Goal: Task Accomplishment & Management: Use online tool/utility

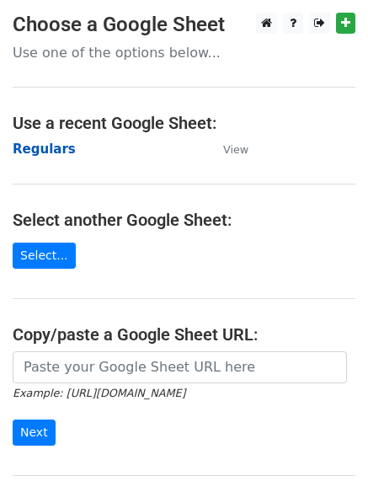
click at [35, 150] on strong "Regulars" at bounding box center [44, 149] width 63 height 15
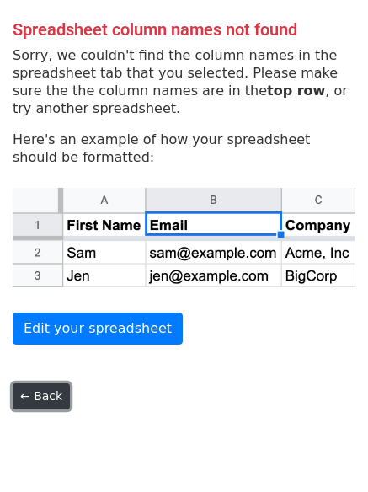
click at [47, 395] on link "← Back" at bounding box center [41, 396] width 57 height 26
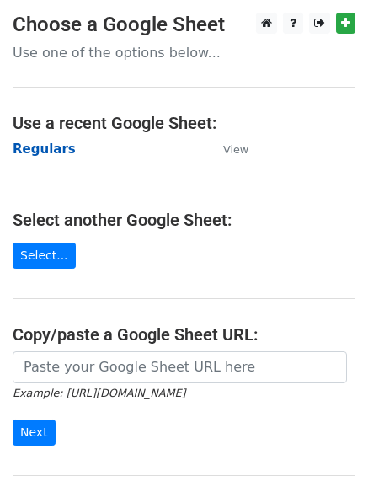
click at [50, 153] on strong "Regulars" at bounding box center [44, 149] width 63 height 15
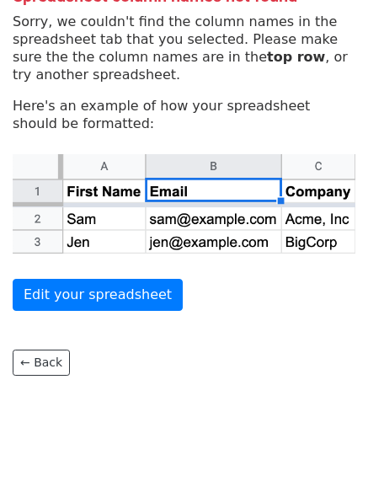
scroll to position [52, 0]
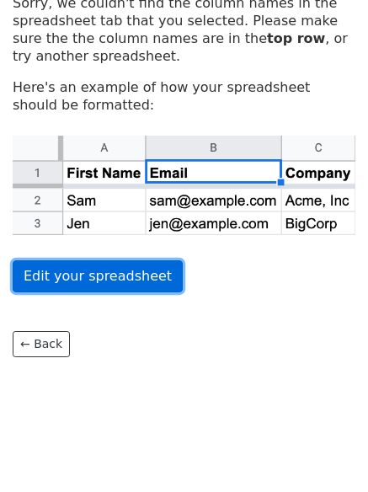
click at [64, 278] on link "Edit your spreadsheet" at bounding box center [98, 276] width 170 height 32
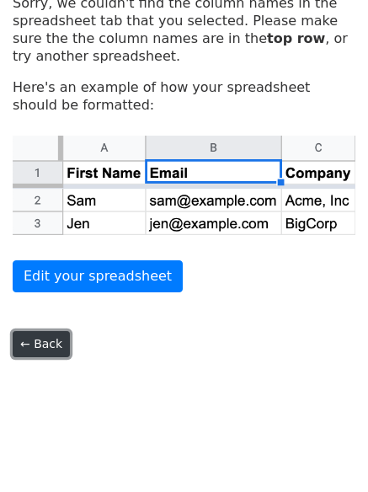
click at [32, 357] on link "← Back" at bounding box center [41, 344] width 57 height 26
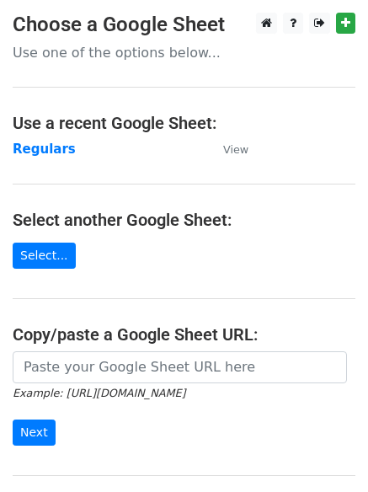
click at [21, 158] on td "Regulars" at bounding box center [110, 149] width 194 height 19
click at [36, 153] on strong "Regulars" at bounding box center [44, 149] width 63 height 15
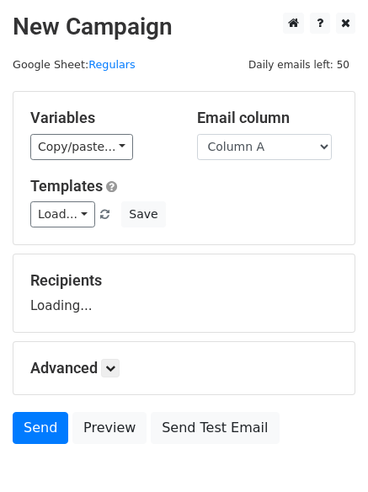
scroll to position [95, 0]
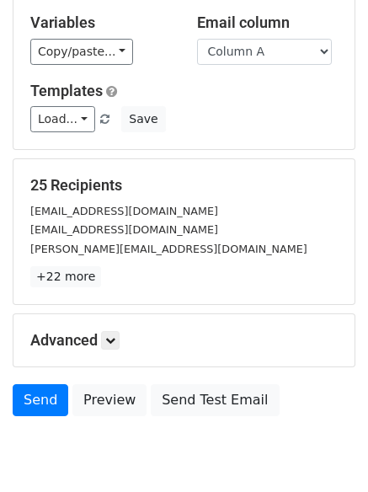
click at [119, 351] on div "Advanced Tracking Track Opens UTM Codes Track Clicks Filters Only include sprea…" at bounding box center [183, 340] width 341 height 52
click at [115, 345] on icon at bounding box center [110, 340] width 10 height 10
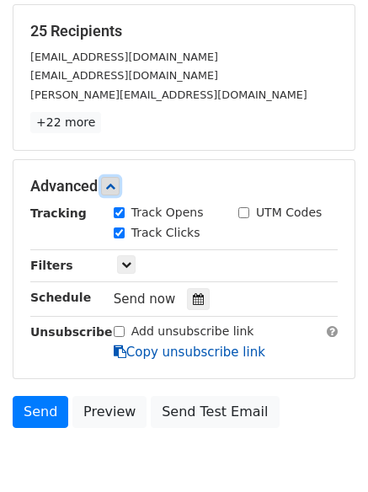
scroll to position [316, 0]
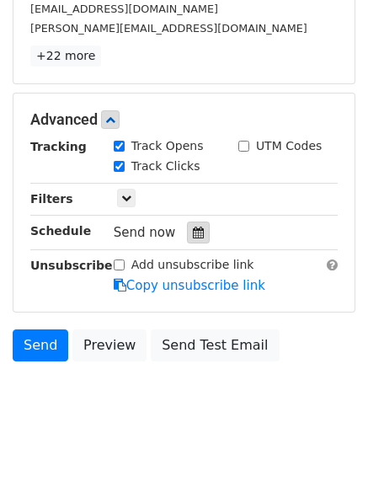
click at [190, 240] on div at bounding box center [198, 233] width 23 height 22
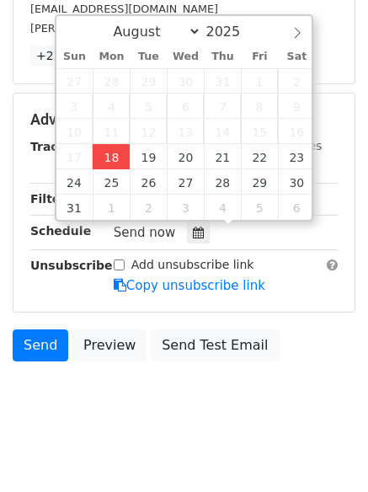
type input "2025-08-18 16:28"
type input "04"
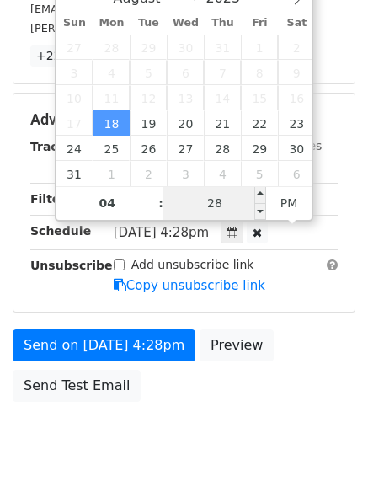
click at [211, 201] on input "28" at bounding box center [215, 203] width 103 height 34
type input "31"
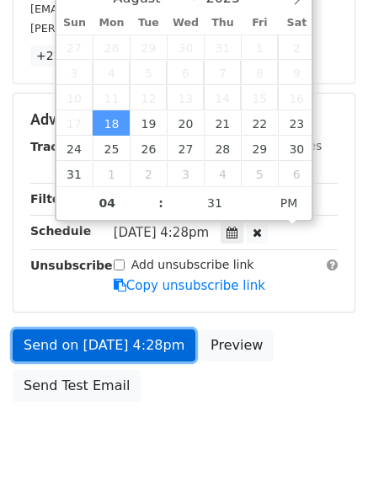
type input "2025-08-18 16:31"
click at [148, 343] on link "Send on Aug 18 at 4:28pm" at bounding box center [104, 346] width 183 height 32
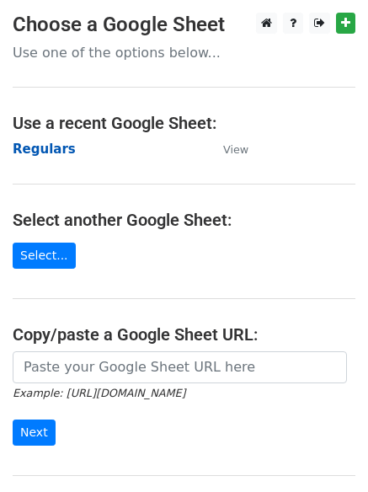
click at [35, 157] on strong "Regulars" at bounding box center [44, 149] width 63 height 15
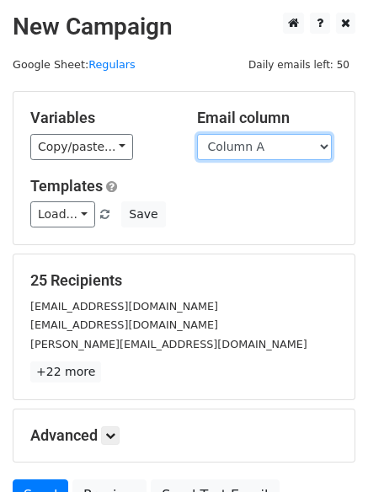
drag, startPoint x: 284, startPoint y: 146, endPoint x: 282, endPoint y: 158, distance: 11.9
click at [284, 146] on select "Column A Column B Column C Column D Column E Column F" at bounding box center [264, 147] width 135 height 26
select select "Column B"
click at [197, 134] on select "Column A Column B Column C Column D Column E Column F" at bounding box center [264, 147] width 135 height 26
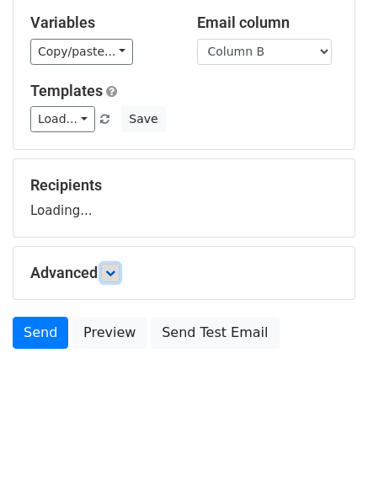
click at [107, 278] on link at bounding box center [110, 273] width 19 height 19
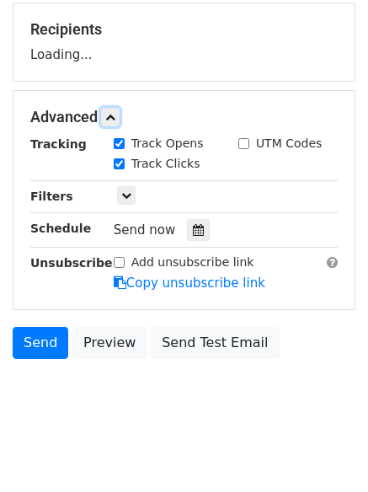
scroll to position [252, 0]
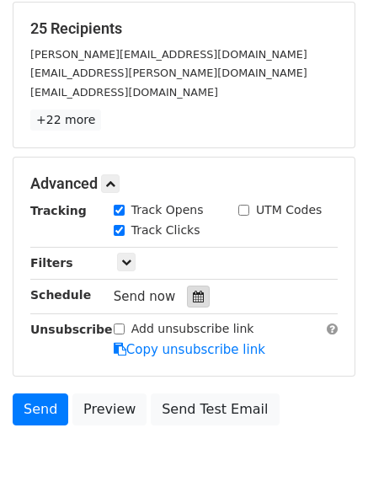
click at [187, 298] on div at bounding box center [198, 297] width 23 height 22
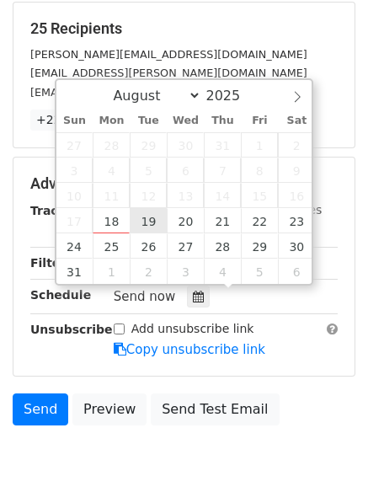
type input "2025-08-19 12:00"
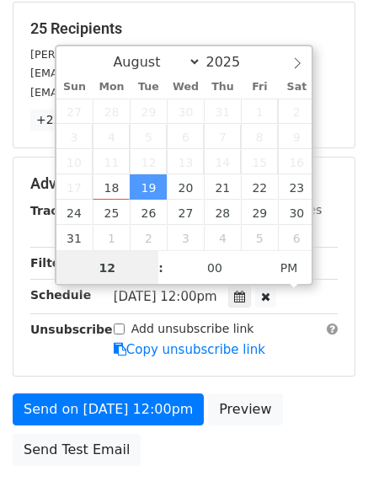
scroll to position [1, 0]
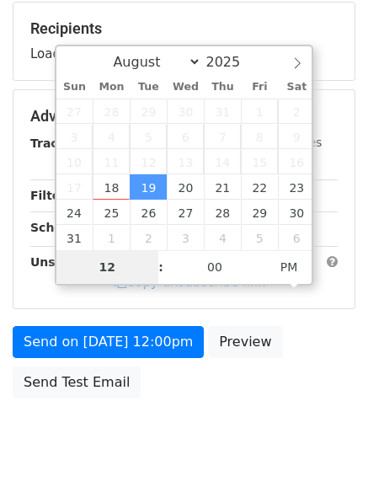
type input "5"
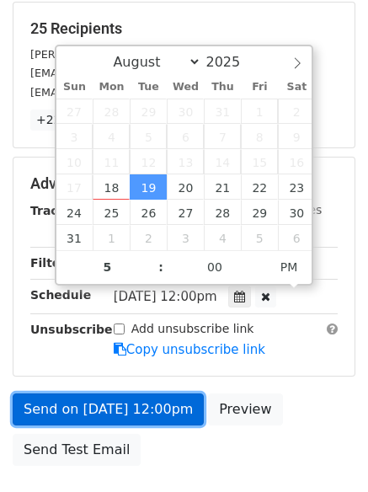
type input "2025-08-19 17:00"
click at [142, 412] on link "Send on Aug 19 at 12:00pm" at bounding box center [108, 410] width 191 height 32
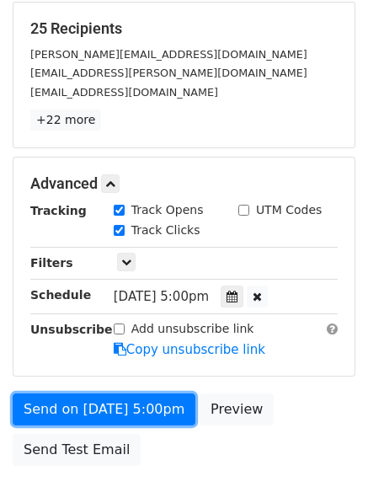
click at [129, 402] on link "Send on Aug 19 at 5:00pm" at bounding box center [104, 410] width 183 height 32
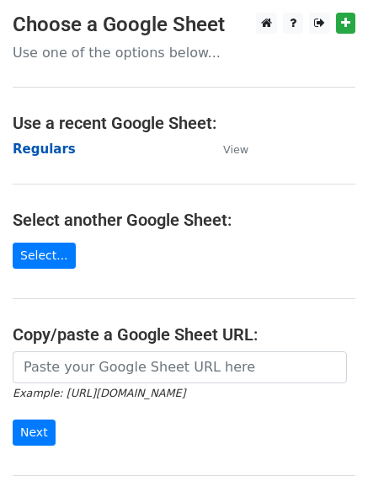
click at [24, 151] on strong "Regulars" at bounding box center [44, 149] width 63 height 15
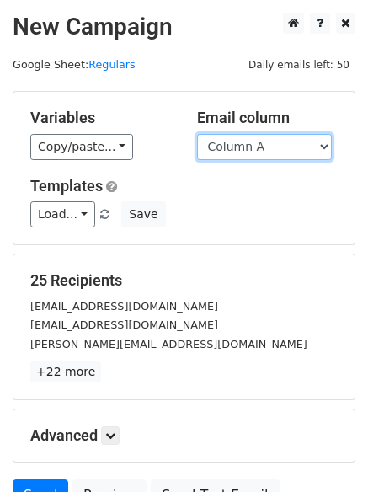
click at [248, 153] on select "Column A Column B Column C Column D Column E Column F" at bounding box center [264, 147] width 135 height 26
select select "Column C"
click at [197, 134] on select "Column A Column B Column C Column D Column E Column F" at bounding box center [264, 147] width 135 height 26
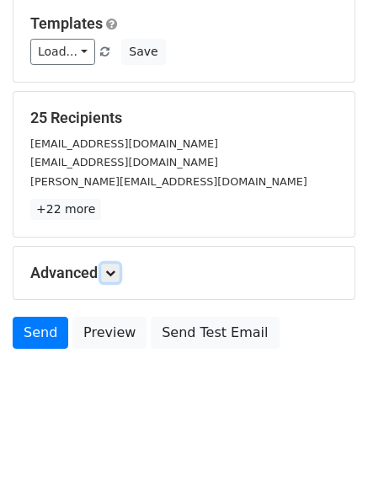
drag, startPoint x: 113, startPoint y: 276, endPoint x: 121, endPoint y: 279, distance: 8.8
click at [112, 278] on link at bounding box center [110, 273] width 19 height 19
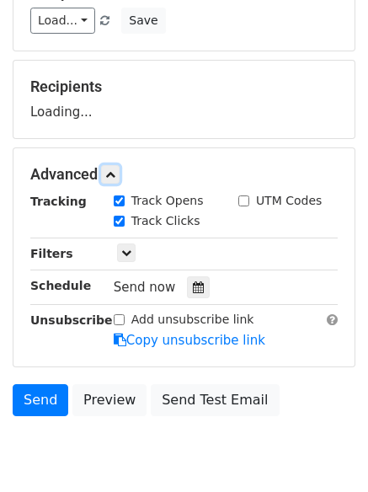
scroll to position [236, 0]
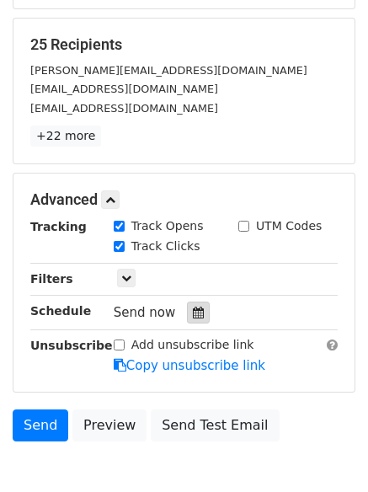
click at [188, 300] on div "Tracking Track Opens UTM Codes Track Clicks Filters Only include spreadsheet ro…" at bounding box center [184, 296] width 308 height 158
click at [193, 309] on icon at bounding box center [198, 313] width 11 height 12
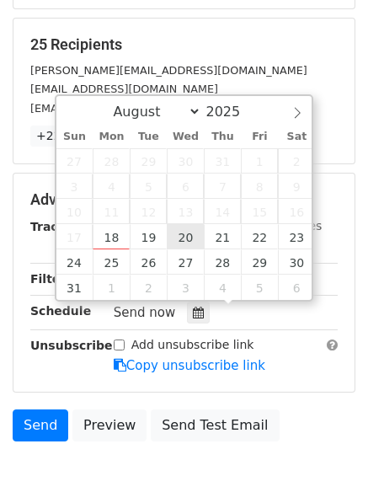
type input "2025-08-20 12:00"
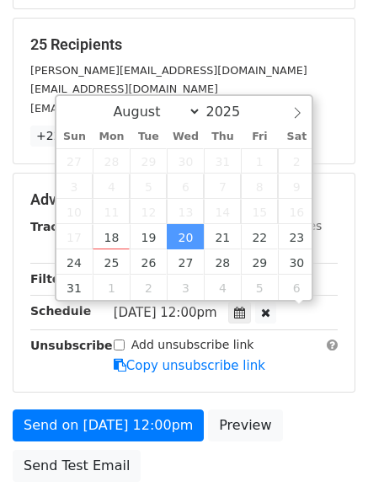
scroll to position [1, 0]
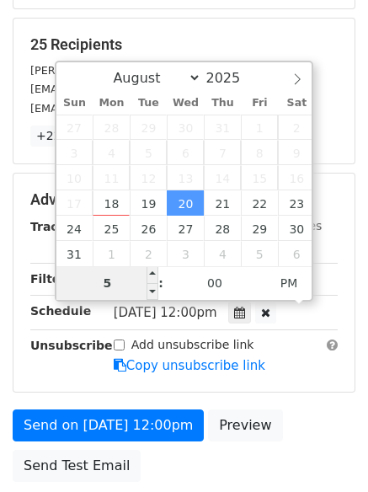
drag, startPoint x: 121, startPoint y: 284, endPoint x: 104, endPoint y: 282, distance: 17.8
click at [104, 282] on input "5" at bounding box center [107, 283] width 103 height 34
type input "6"
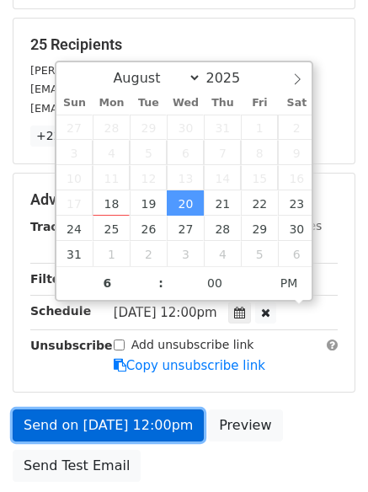
type input "2025-08-20 18:00"
click at [115, 416] on link "Send on Aug 20 at 12:00pm" at bounding box center [108, 426] width 191 height 32
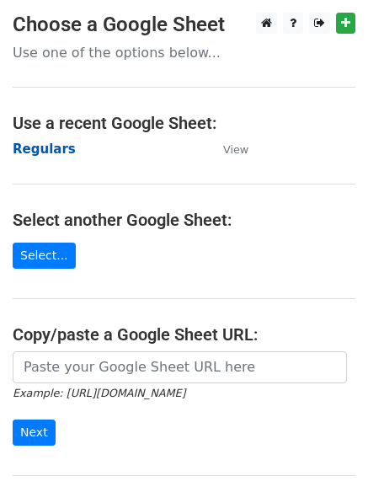
click at [39, 148] on strong "Regulars" at bounding box center [44, 149] width 63 height 15
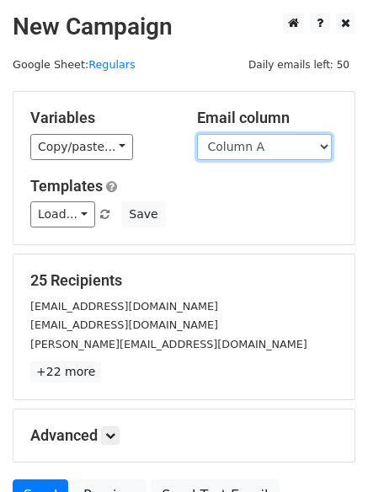
click at [272, 149] on select "Column A Column B Column C Column D Column E Column F" at bounding box center [264, 147] width 135 height 26
select select "Column D"
click at [197, 134] on select "Column A Column B Column C Column D Column E Column F" at bounding box center [264, 147] width 135 height 26
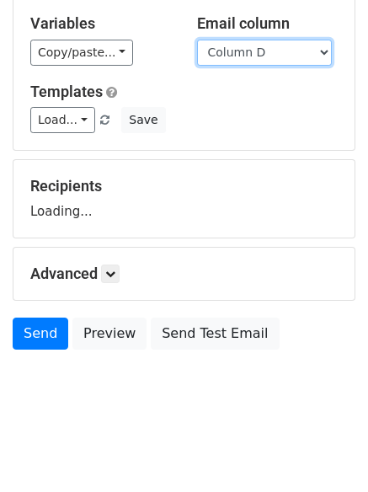
scroll to position [95, 0]
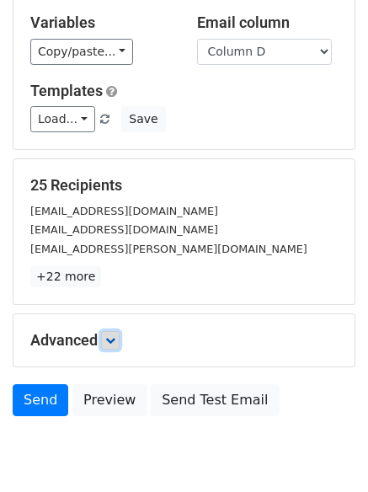
click at [119, 338] on link at bounding box center [110, 340] width 19 height 19
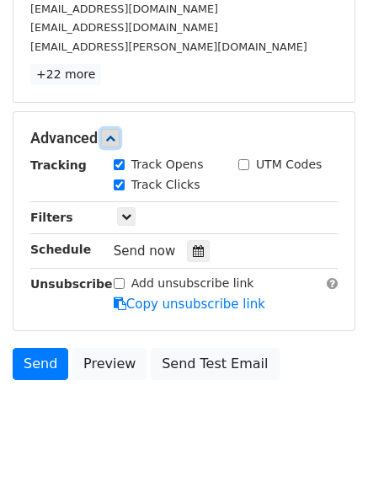
scroll to position [302, 0]
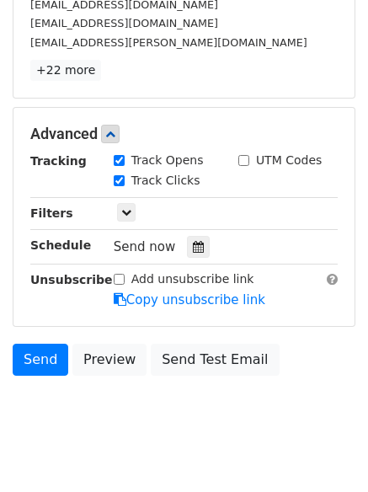
click at [186, 236] on div "Send now" at bounding box center [213, 247] width 198 height 23
click at [192, 259] on div "Tracking Track Opens UTM Codes Track Clicks Filters Only include spreadsheet ro…" at bounding box center [184, 231] width 308 height 158
click at [196, 245] on icon at bounding box center [198, 247] width 11 height 12
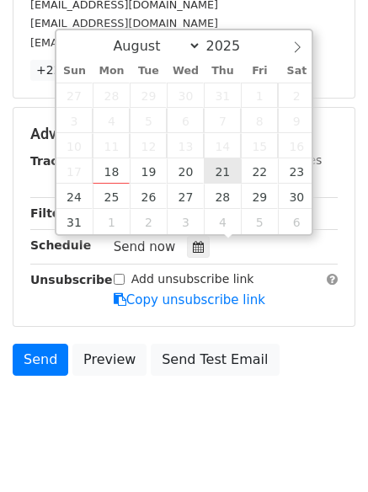
type input "[DATE] 12:00"
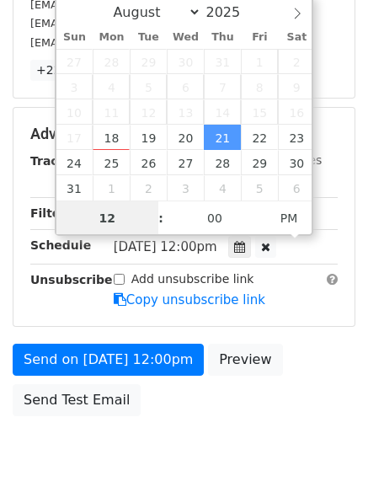
scroll to position [1, 0]
type input "7"
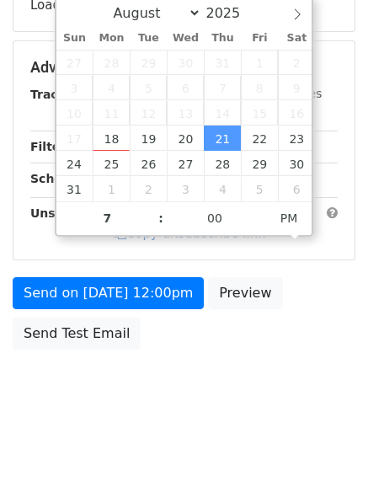
type input "[DATE] 19:00"
click at [112, 243] on div "Add unsubscribe link Copy unsubscribe link" at bounding box center [225, 223] width 249 height 39
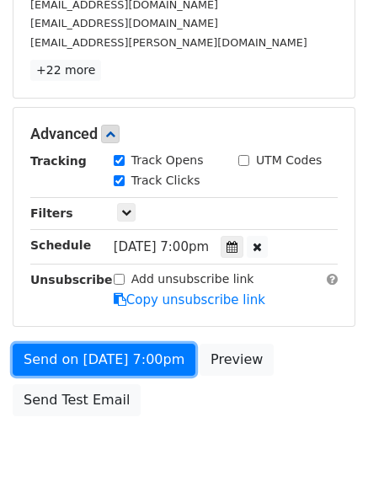
click at [121, 350] on link "Send on [DATE] 7:00pm" at bounding box center [104, 360] width 183 height 32
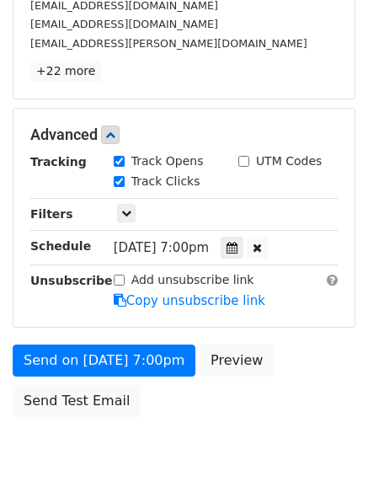
scroll to position [302, 0]
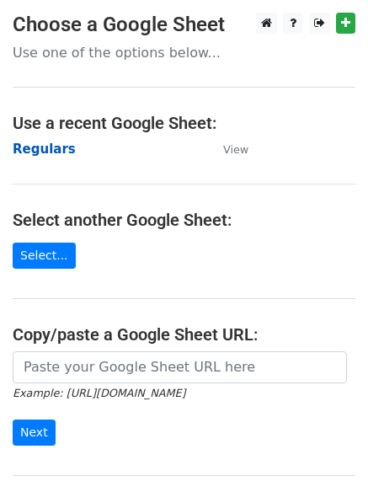
click at [43, 151] on strong "Regulars" at bounding box center [44, 149] width 63 height 15
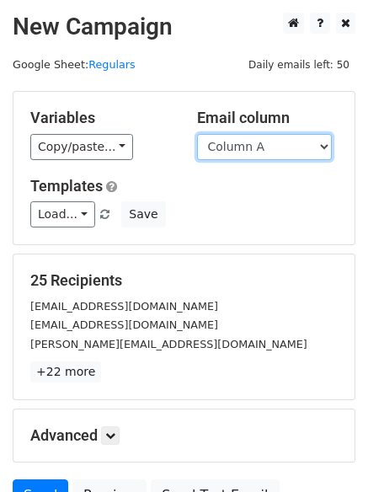
click at [276, 152] on select "Column A Column B Column C Column D Column E Column F" at bounding box center [264, 147] width 135 height 26
select select "Column E"
click at [197, 134] on select "Column A Column B Column C Column D Column E Column F" at bounding box center [264, 147] width 135 height 26
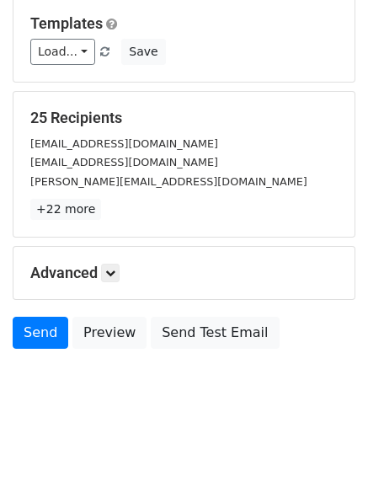
click at [112, 261] on div "Advanced Tracking Track Opens UTM Codes Track Clicks Filters Only include sprea…" at bounding box center [183, 273] width 341 height 52
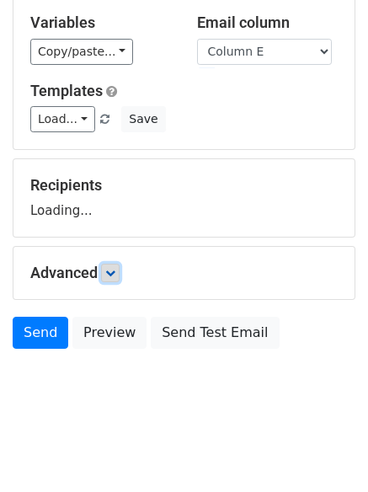
click at [115, 276] on icon at bounding box center [110, 273] width 10 height 10
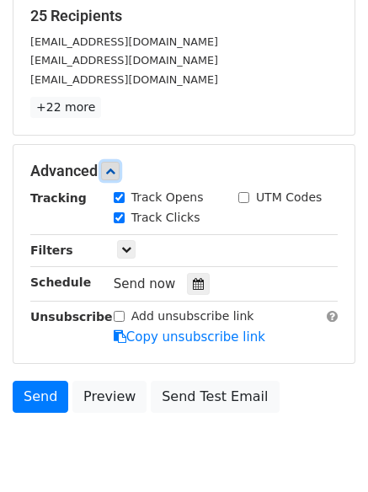
scroll to position [327, 0]
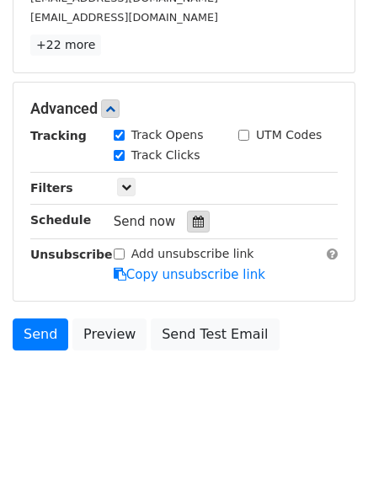
click at [193, 223] on icon at bounding box center [198, 222] width 11 height 12
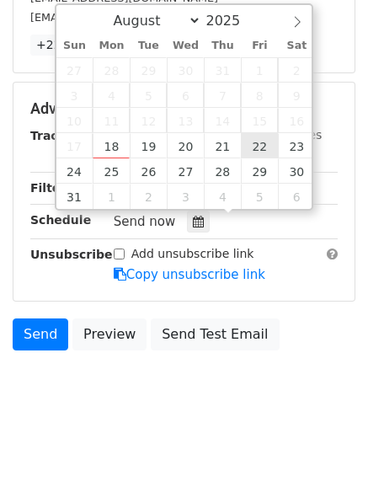
type input "2025-08-22 12:00"
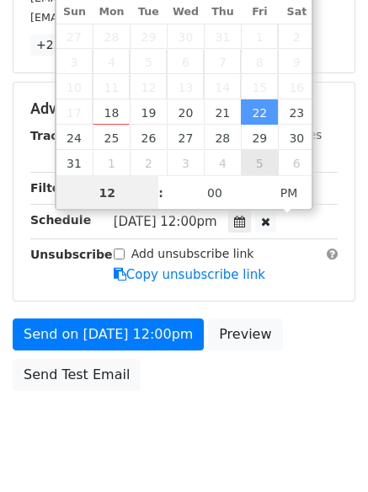
scroll to position [1, 0]
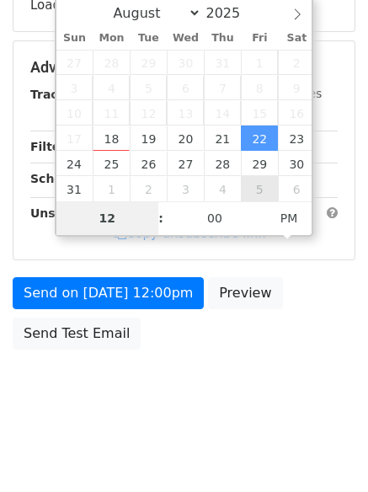
type input "8"
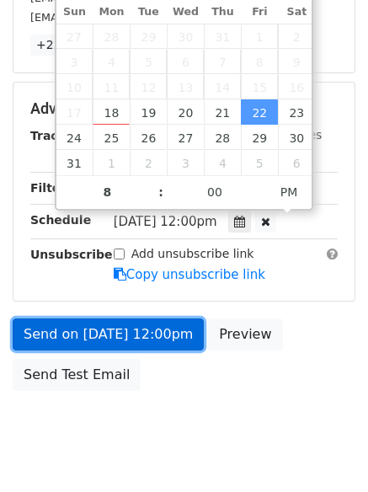
type input "2025-08-22 20:00"
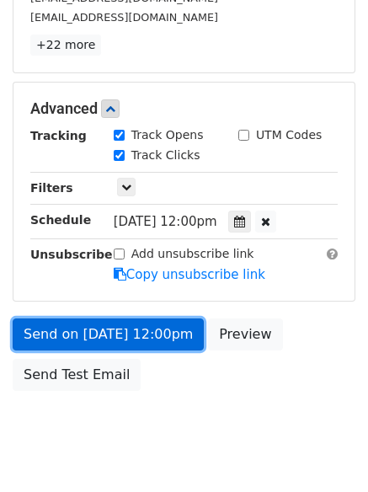
click at [147, 332] on link "Send on Aug 22 at 12:00pm" at bounding box center [108, 335] width 191 height 32
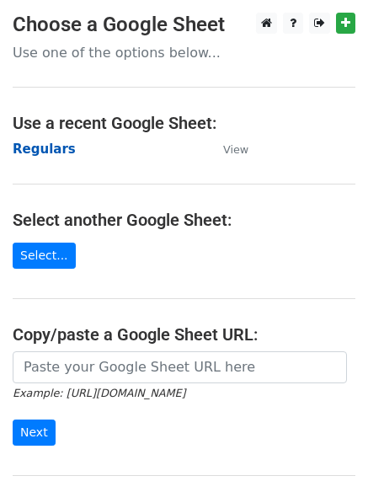
click at [46, 155] on strong "Regulars" at bounding box center [44, 149] width 63 height 15
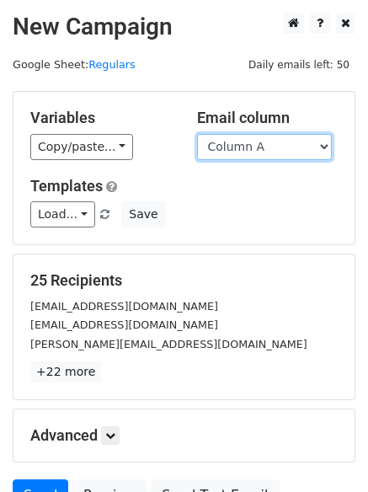
click at [283, 151] on select "Column A Column B Column C Column D Column E Column F" at bounding box center [264, 147] width 135 height 26
select select "Column F"
click at [197, 134] on select "Column A Column B Column C Column D Column E Column F" at bounding box center [264, 147] width 135 height 26
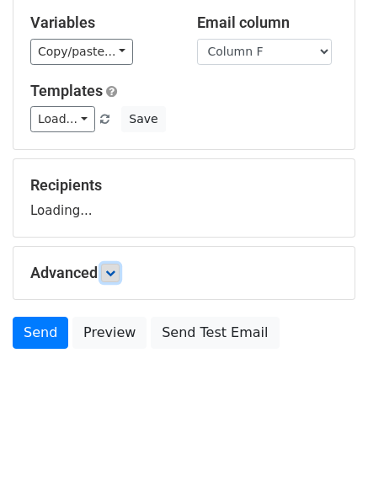
click at [110, 277] on icon at bounding box center [110, 273] width 10 height 10
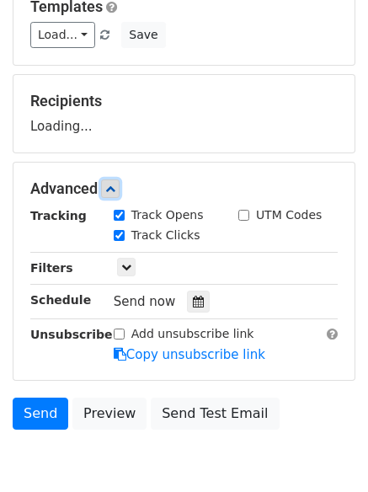
scroll to position [259, 0]
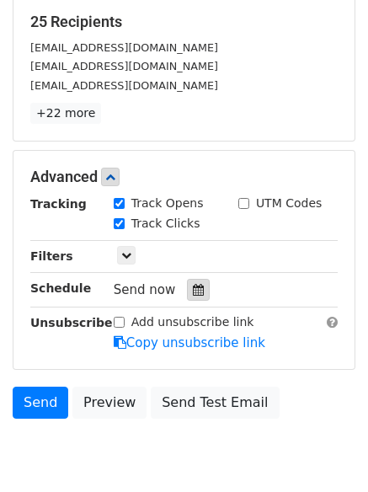
click at [197, 280] on div at bounding box center [198, 290] width 23 height 22
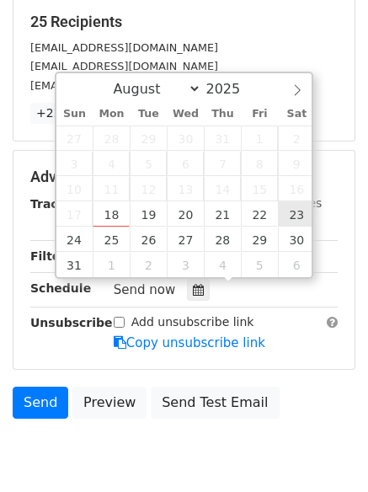
type input "[DATE] 12:00"
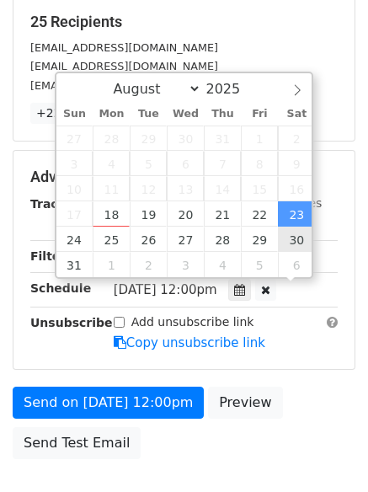
scroll to position [1, 0]
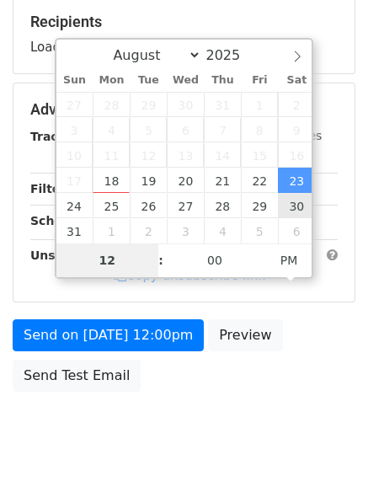
type input "9"
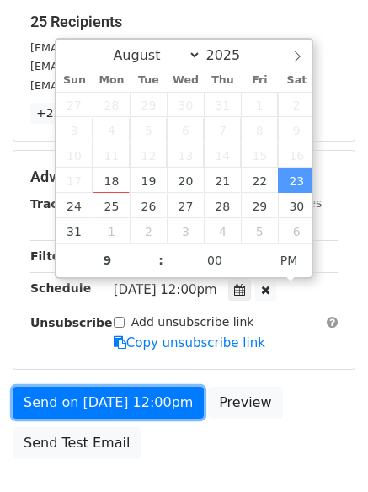
type input "[DATE] 21:00"
click at [115, 414] on link "Send on [DATE] 12:00pm" at bounding box center [108, 403] width 191 height 32
